Goal: Find specific page/section: Find specific page/section

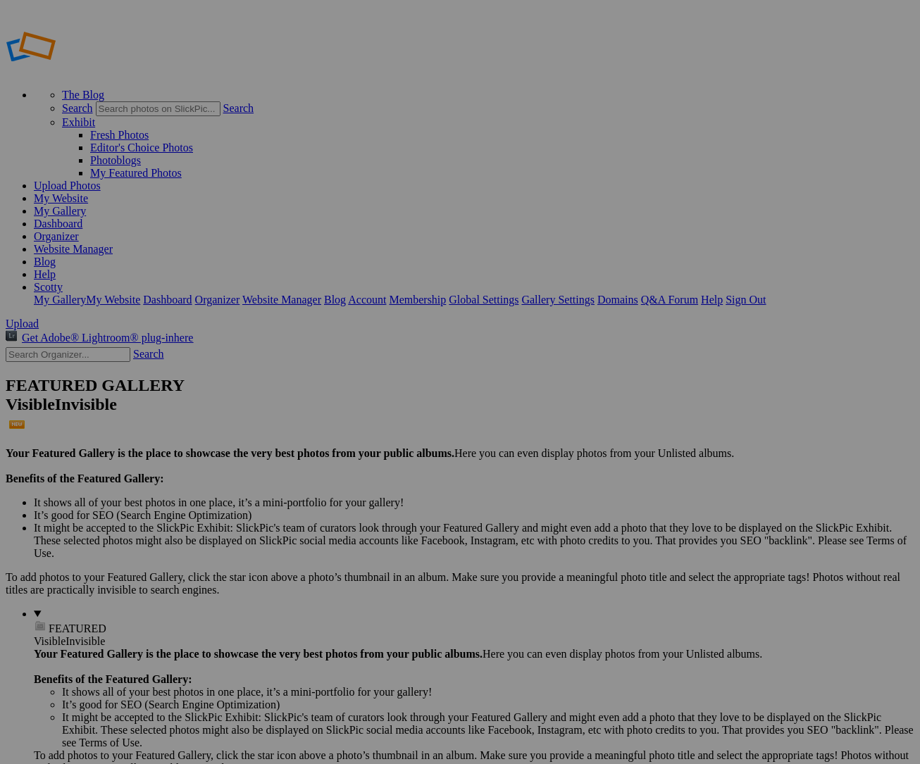
type input "gaymigos"
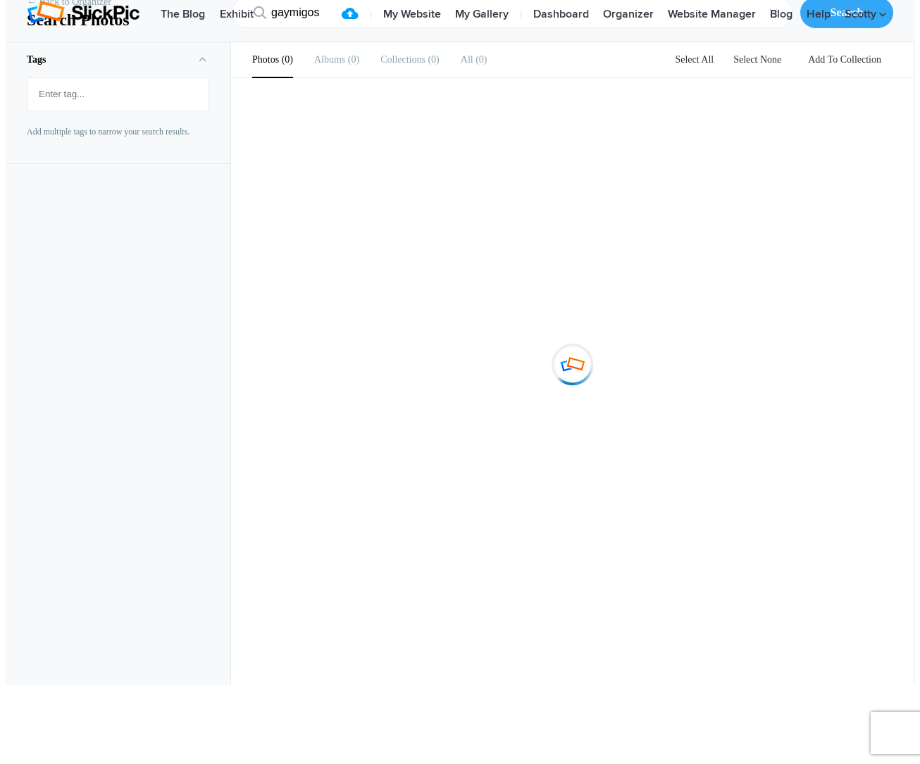
click at [359, 77] on ul "Photos 0 Albums 0 Collections 0 All 0" at bounding box center [370, 59] width 278 height 35
click at [345, 65] on span "0" at bounding box center [352, 59] width 14 height 11
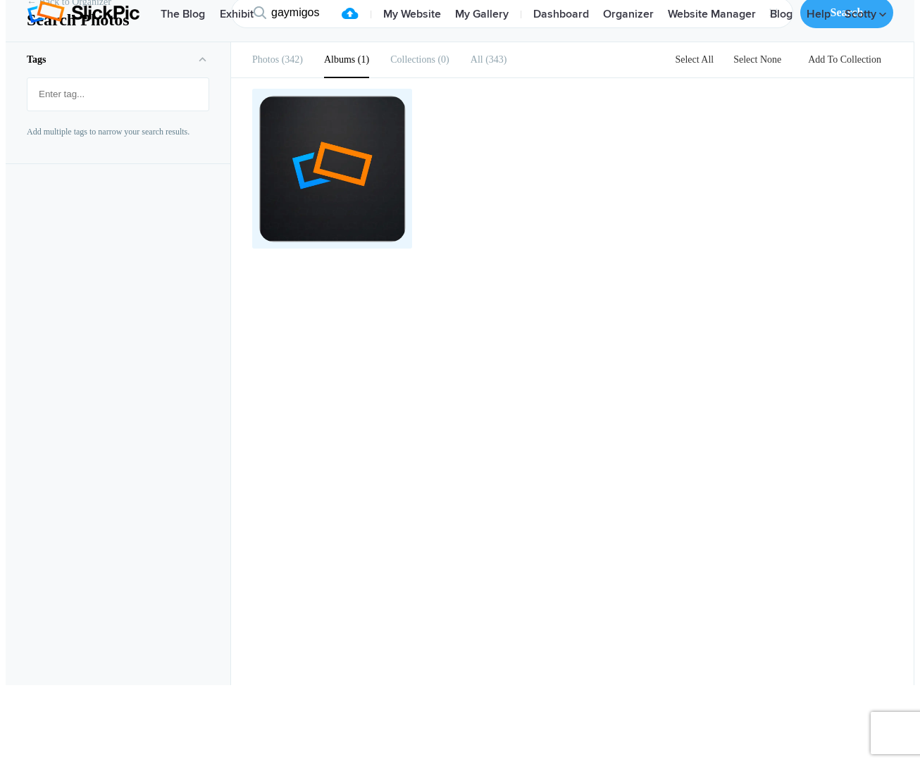
click at [333, 220] on div at bounding box center [332, 169] width 146 height 146
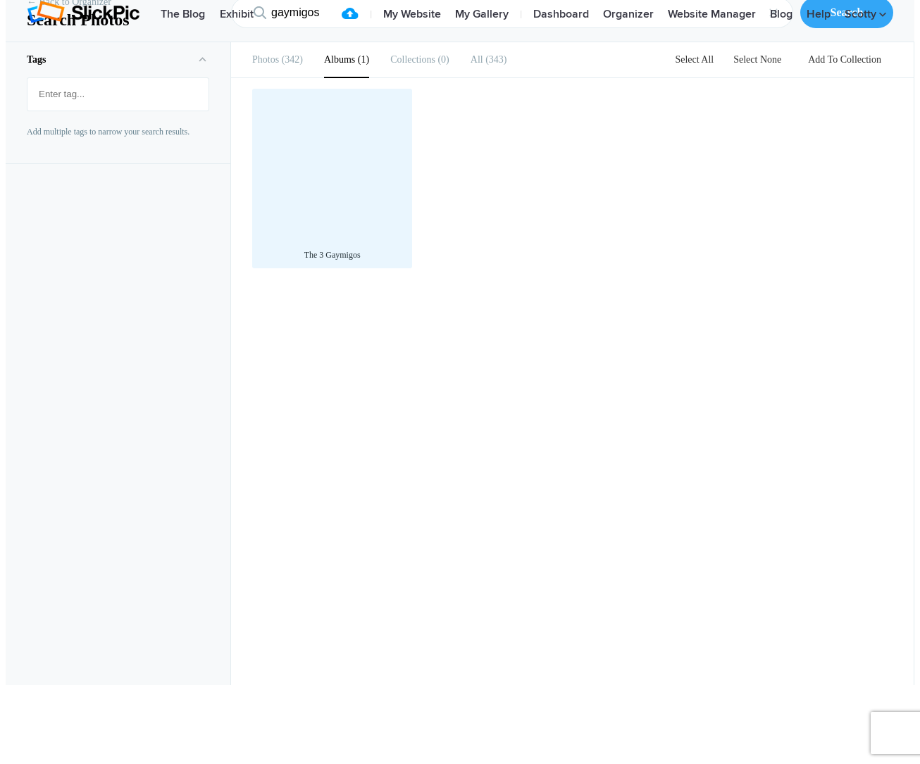
click at [281, 242] on div at bounding box center [332, 169] width 146 height 146
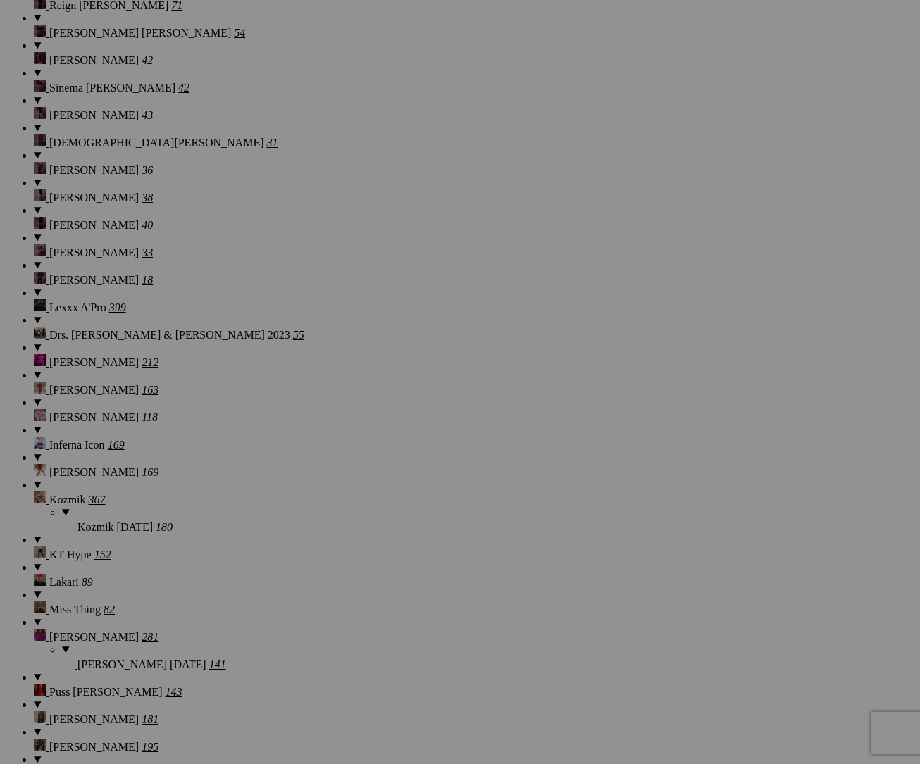
scroll to position [9462, 0]
